Goal: Task Accomplishment & Management: Manage account settings

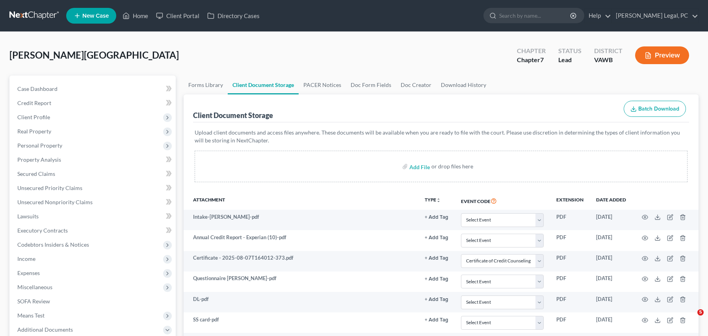
select select "0"
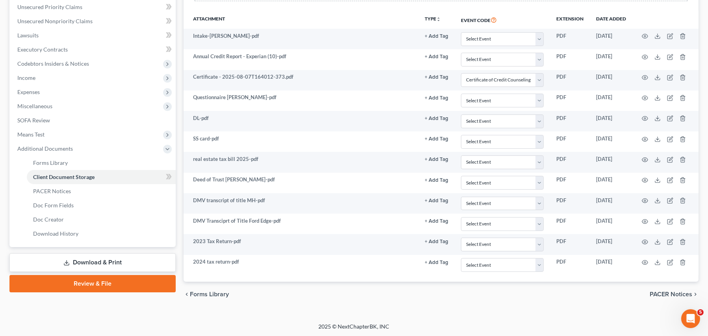
scroll to position [183, 0]
select select "0"
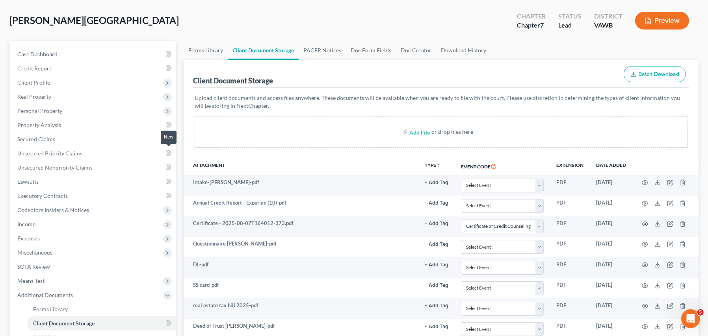
scroll to position [0, 0]
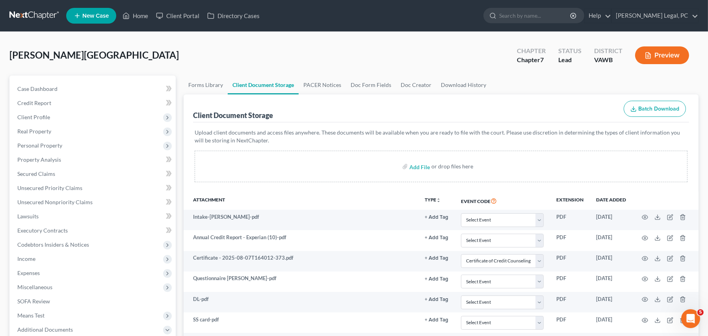
select select "0"
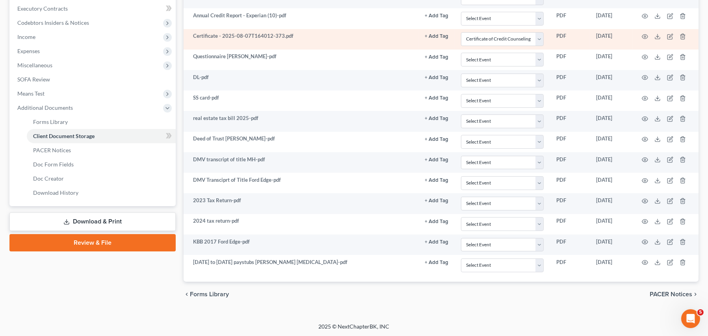
scroll to position [65, 0]
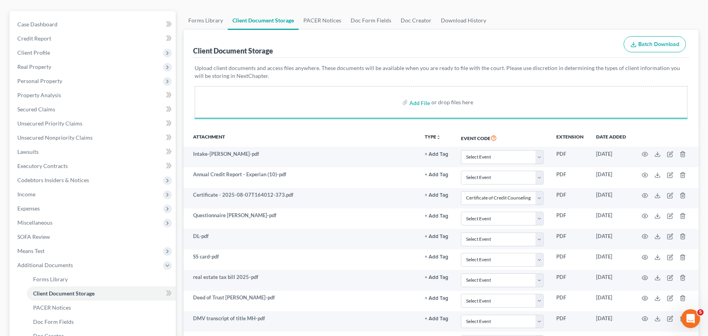
select select "0"
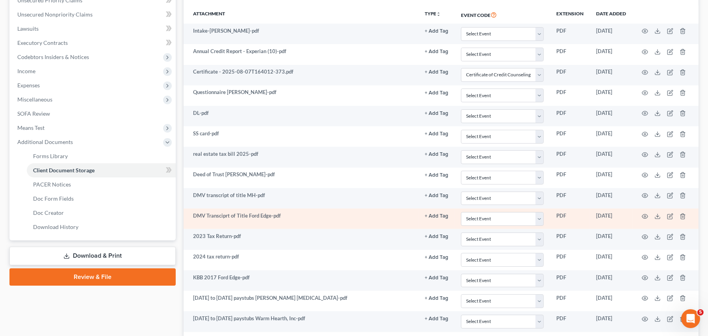
scroll to position [244, 0]
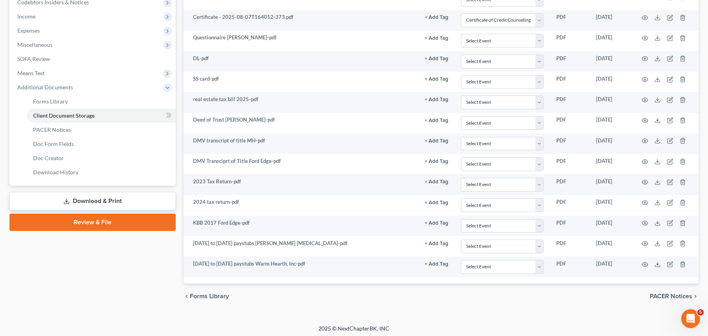
select select "0"
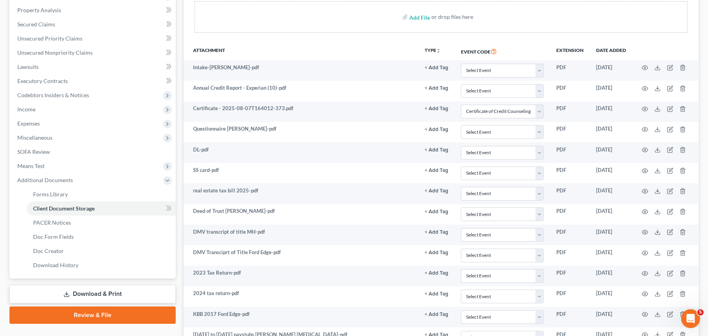
scroll to position [86, 0]
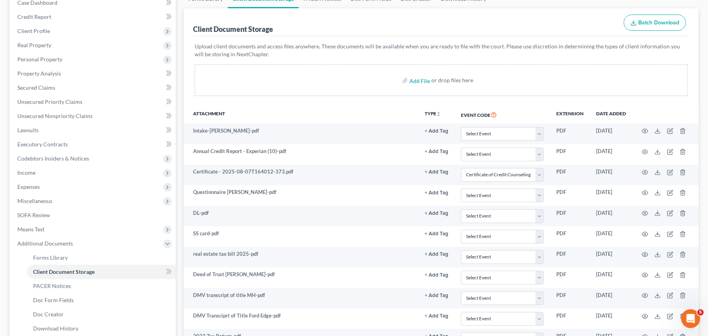
select select "0"
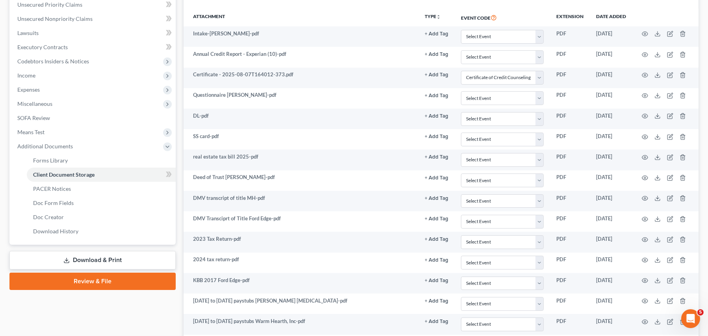
scroll to position [126, 0]
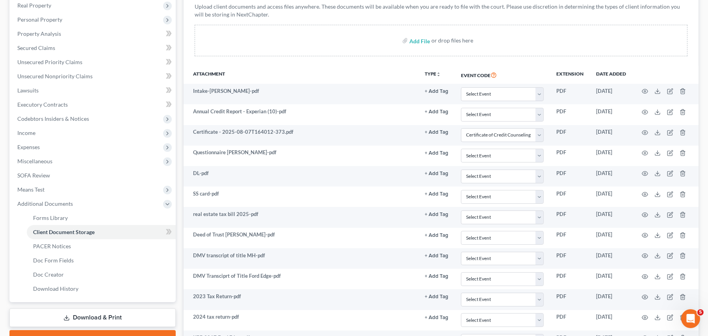
select select "0"
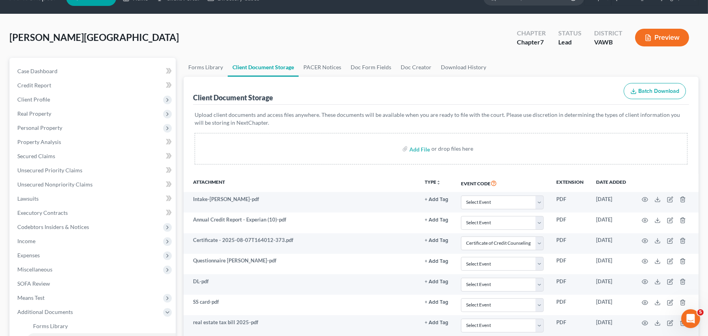
scroll to position [0, 0]
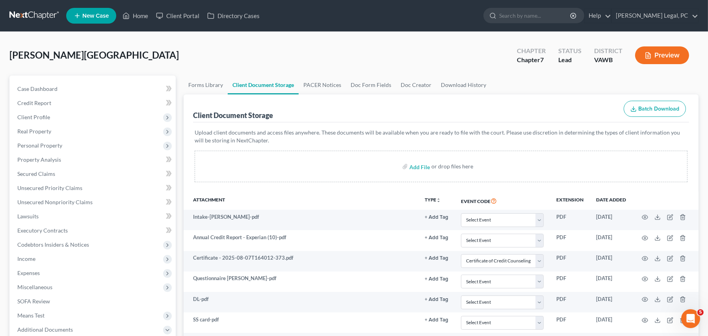
select select "0"
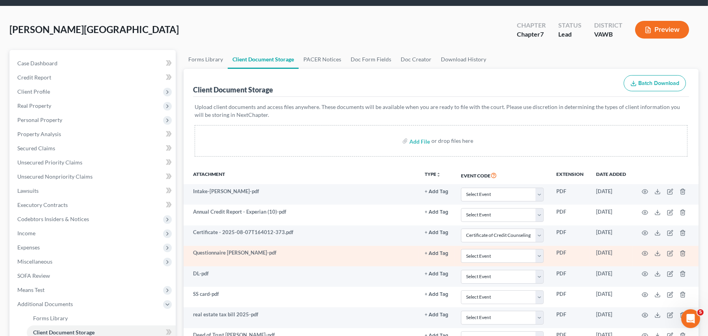
select select "0"
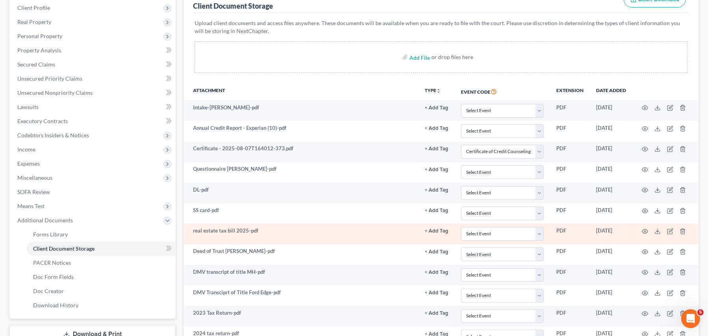
scroll to position [109, 0]
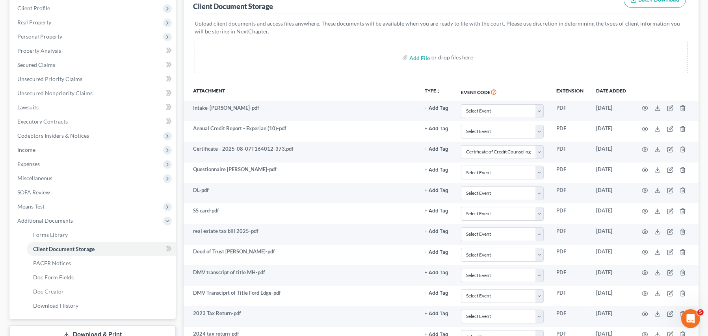
select select "0"
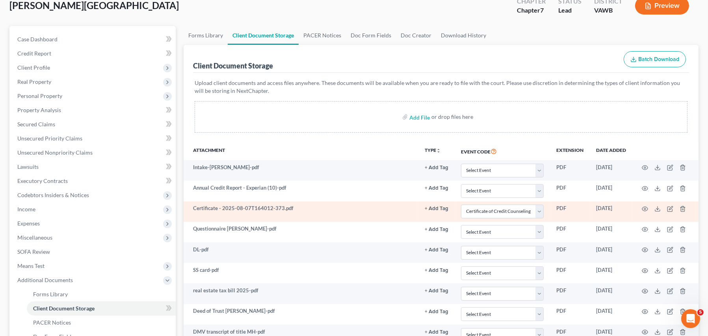
scroll to position [0, 0]
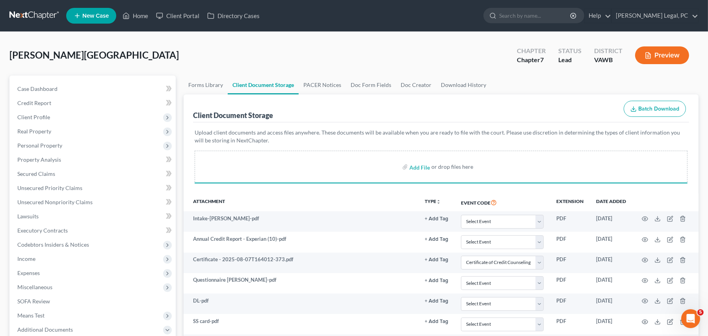
select select "0"
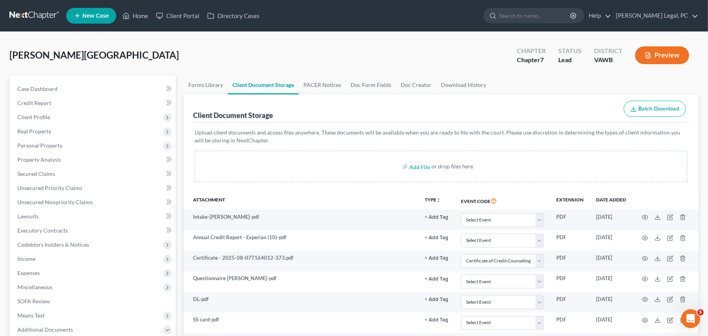
select select "0"
drag, startPoint x: 94, startPoint y: 58, endPoint x: 2, endPoint y: 54, distance: 92.6
copy span "[PERSON_NAME][GEOGRAPHIC_DATA]"
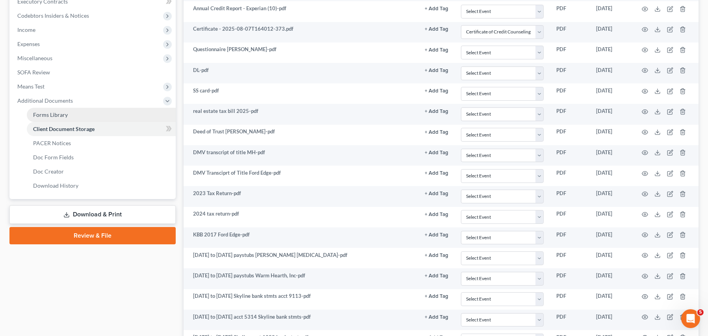
scroll to position [197, 0]
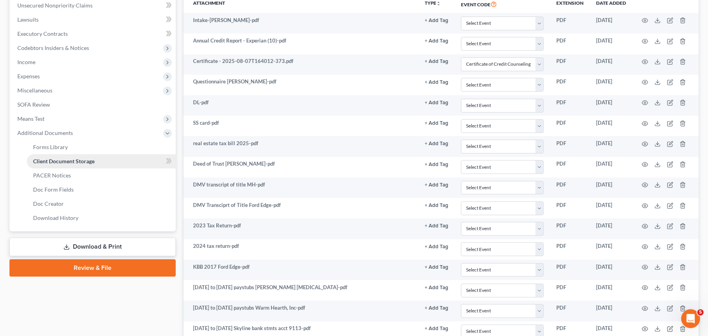
click at [43, 162] on span "Client Document Storage" at bounding box center [63, 161] width 61 height 7
click at [83, 162] on span "Client Document Storage" at bounding box center [63, 161] width 61 height 7
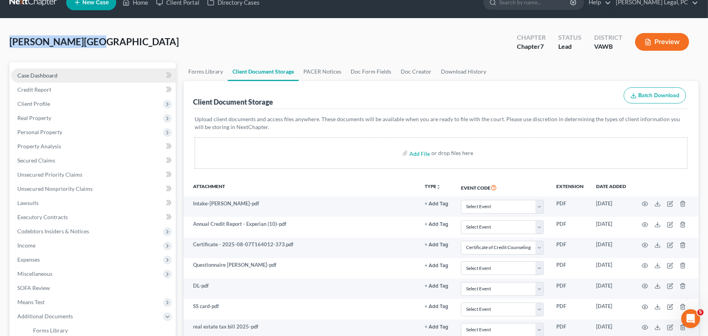
scroll to position [0, 0]
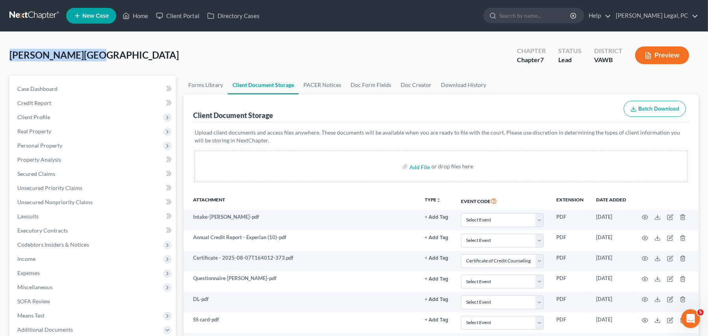
click at [43, 19] on link at bounding box center [34, 16] width 50 height 14
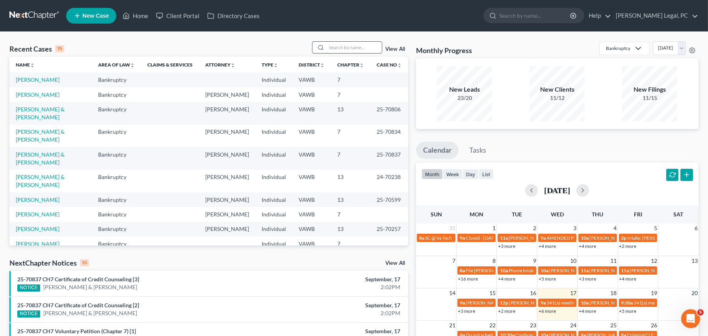
click at [354, 51] on input "search" at bounding box center [353, 47] width 55 height 11
type input "h"
click at [333, 45] on input "search" at bounding box center [353, 47] width 55 height 11
click at [343, 44] on input "search" at bounding box center [353, 47] width 55 height 11
type input "[PERSON_NAME]"
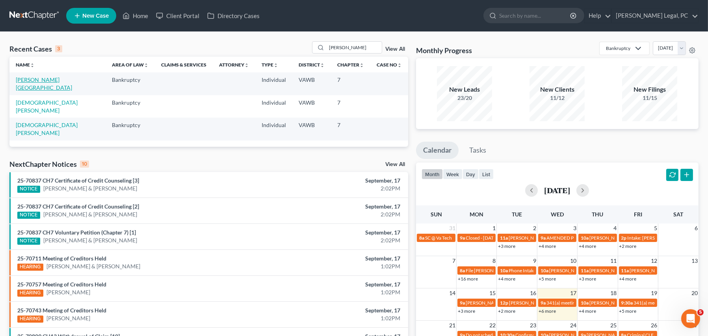
click at [53, 82] on link "[PERSON_NAME][GEOGRAPHIC_DATA]" at bounding box center [44, 83] width 56 height 15
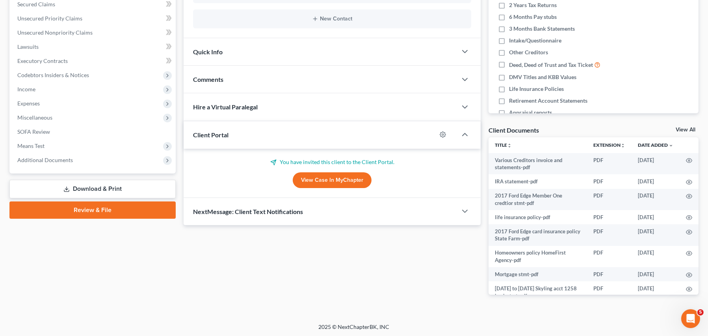
scroll to position [171, 0]
click at [223, 77] on span "Comments" at bounding box center [208, 78] width 30 height 7
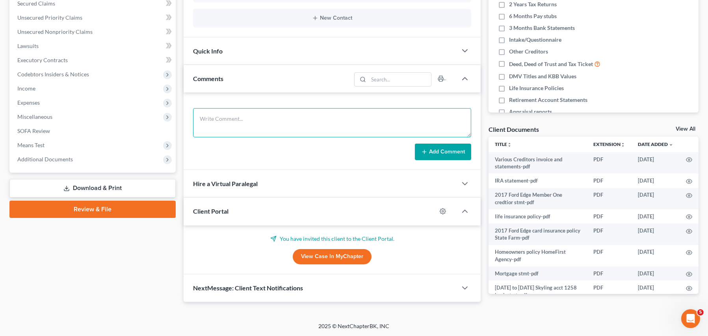
click at [215, 115] on textarea at bounding box center [332, 122] width 278 height 29
type textarea "Send to Rodelin [DATE]"
click at [431, 151] on button "Add Comment" at bounding box center [443, 152] width 56 height 17
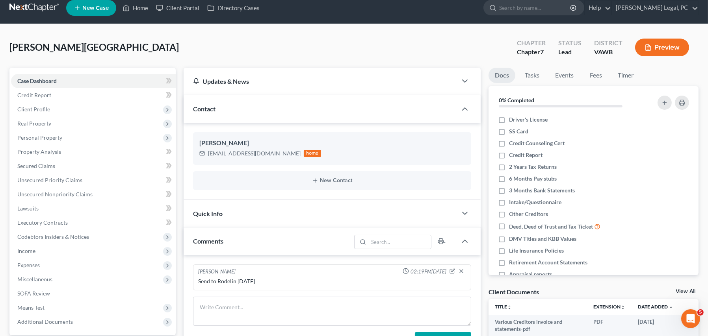
scroll to position [0, 0]
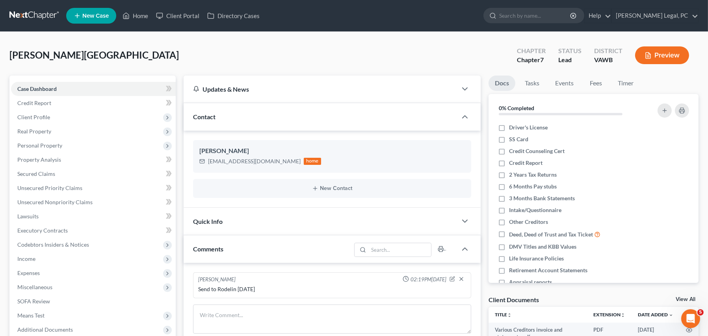
click at [28, 19] on link at bounding box center [34, 16] width 50 height 14
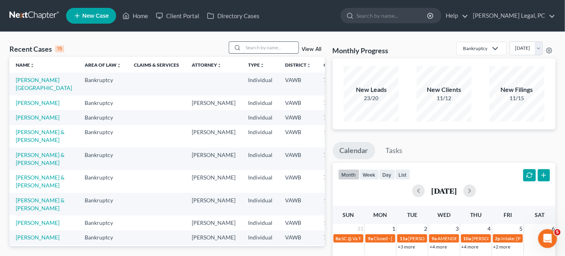
click at [280, 48] on input "search" at bounding box center [270, 47] width 55 height 11
type input "arnold"
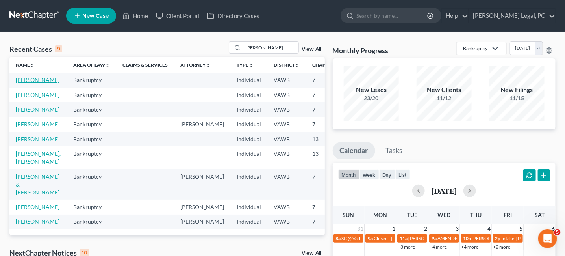
click at [30, 82] on link "Arnold, Barry" at bounding box center [38, 79] width 44 height 7
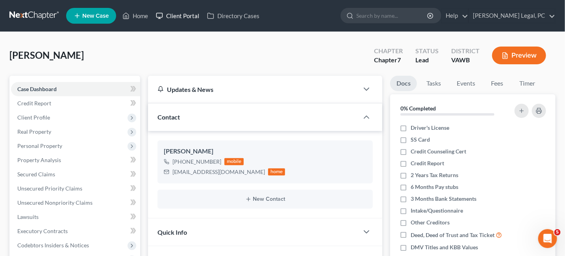
click at [176, 18] on link "Client Portal" at bounding box center [177, 16] width 51 height 14
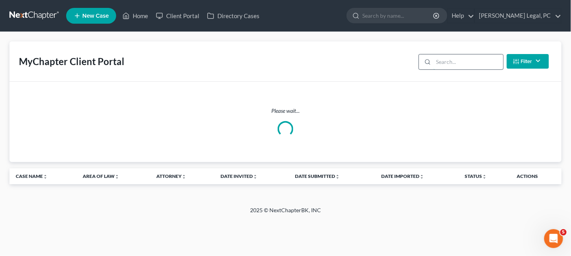
click at [453, 64] on input "search" at bounding box center [469, 61] width 70 height 15
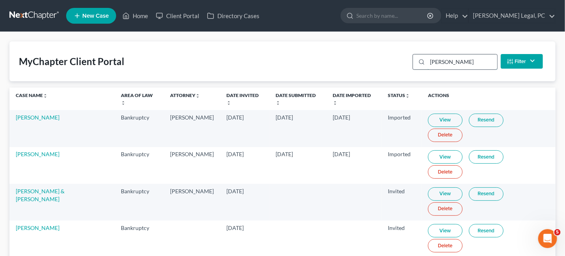
type input "arnold"
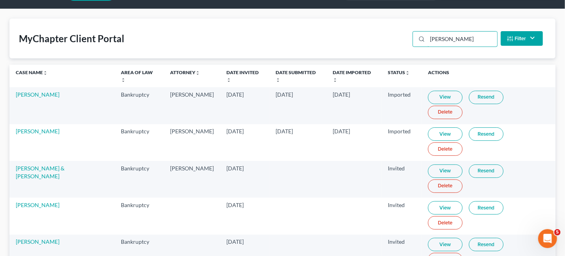
scroll to position [35, 0]
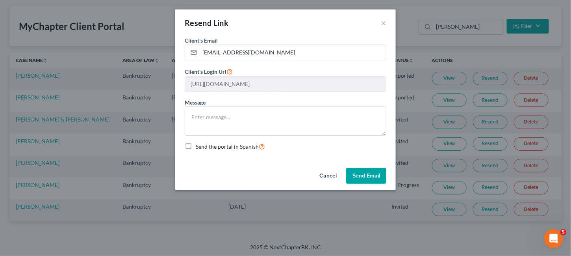
click at [370, 175] on button "Send Email" at bounding box center [366, 176] width 40 height 16
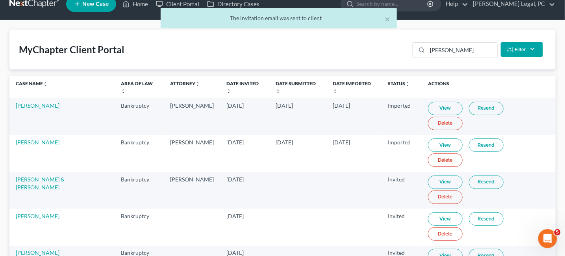
scroll to position [0, 0]
